Goal: Task Accomplishment & Management: Use online tool/utility

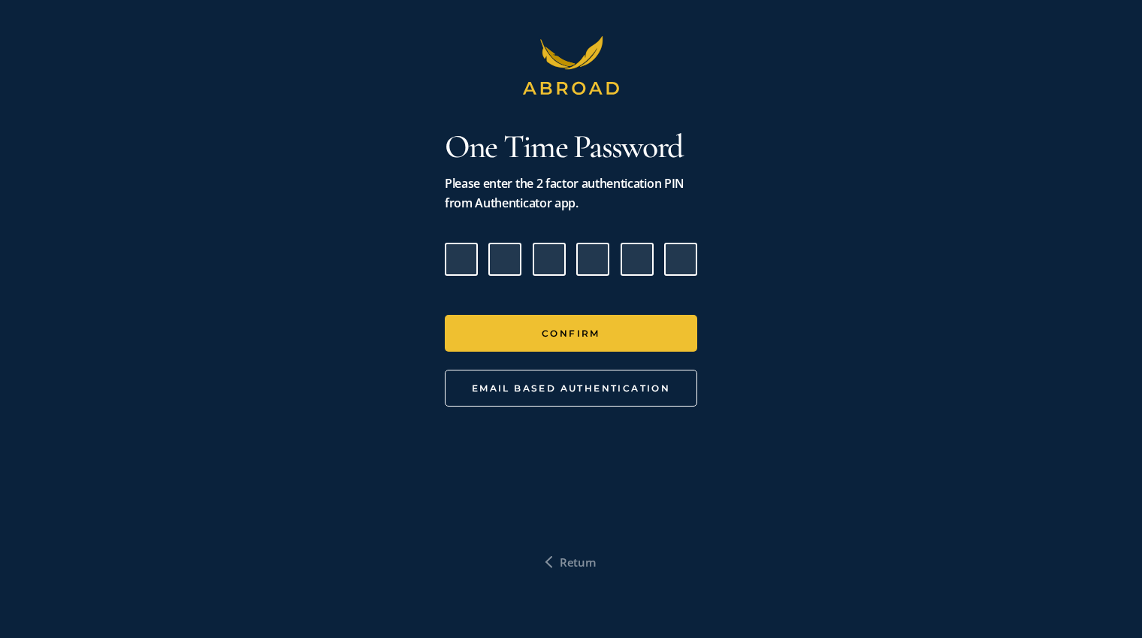
click at [458, 267] on input "Please enter verification code. Digit 1" at bounding box center [461, 259] width 33 height 33
type input "0"
type input "4"
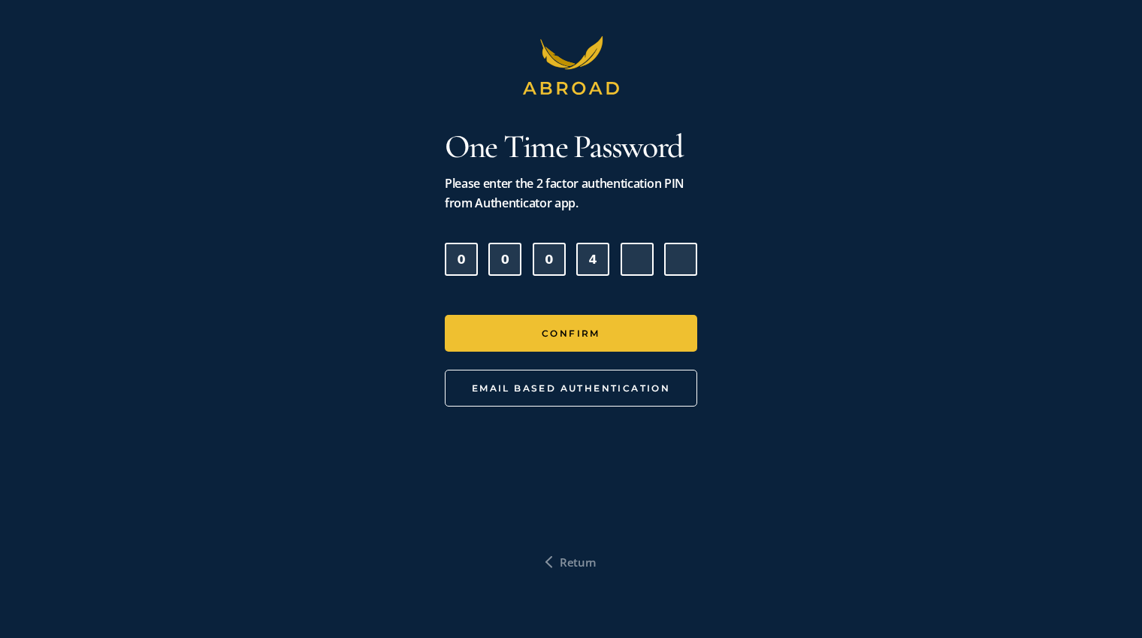
type input "9"
type input "0"
click at [445, 315] on button "Confirm" at bounding box center [571, 333] width 252 height 37
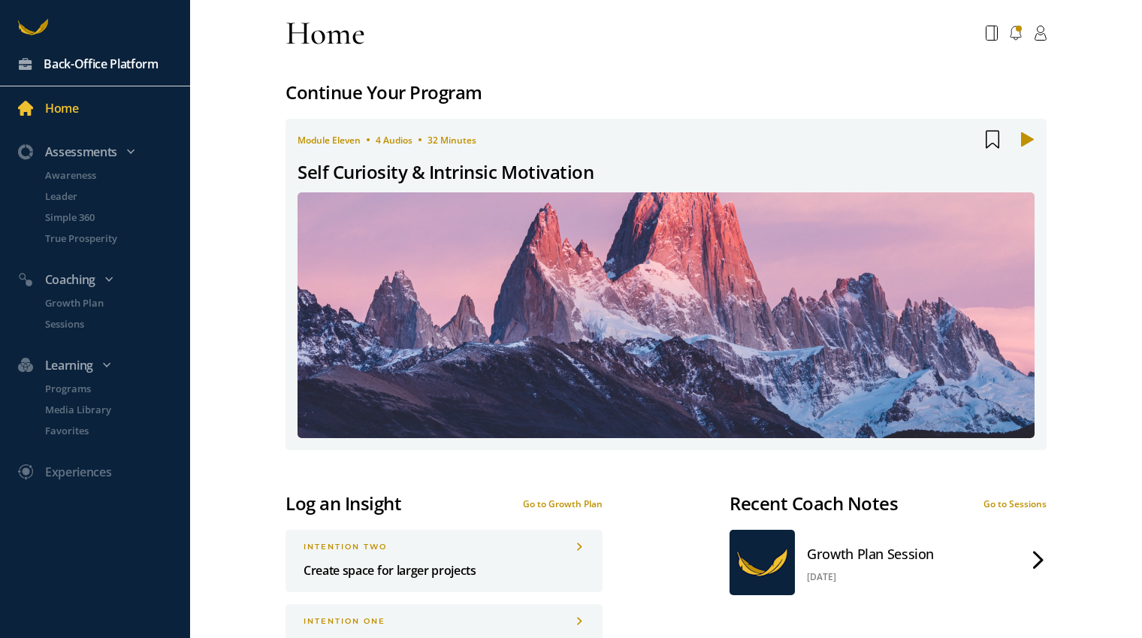
click at [116, 63] on div "Back-Office Platform" at bounding box center [101, 64] width 115 height 20
